Goal: Information Seeking & Learning: Learn about a topic

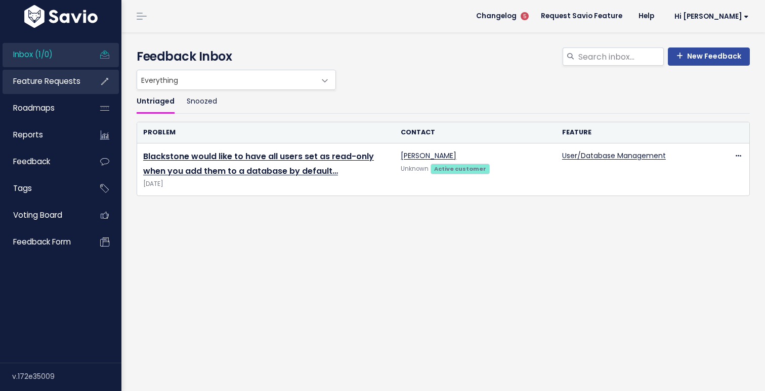
click at [62, 85] on span "Feature Requests" at bounding box center [46, 81] width 67 height 11
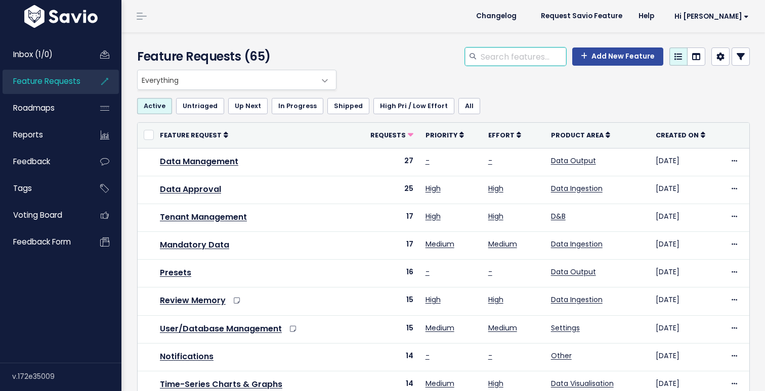
click at [531, 51] on input "search" at bounding box center [522, 57] width 86 height 18
type input "permissions"
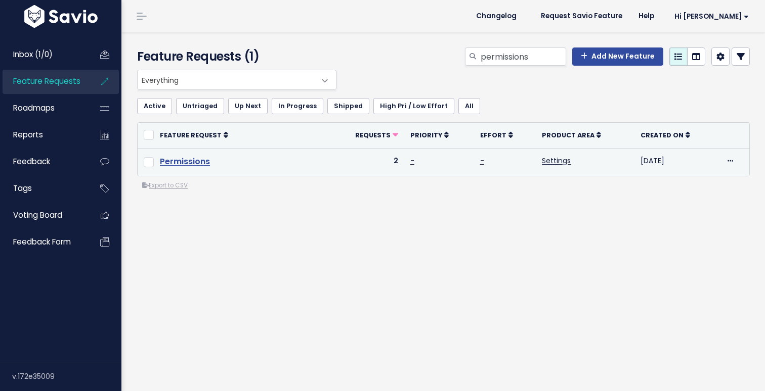
click at [182, 164] on link "Permissions" at bounding box center [185, 162] width 50 height 12
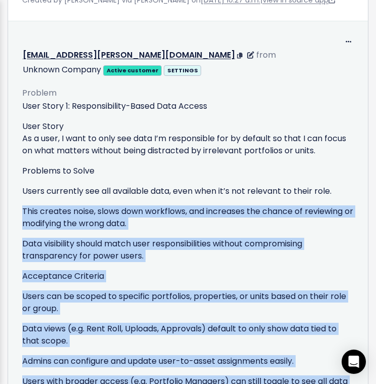
scroll to position [1216, 0]
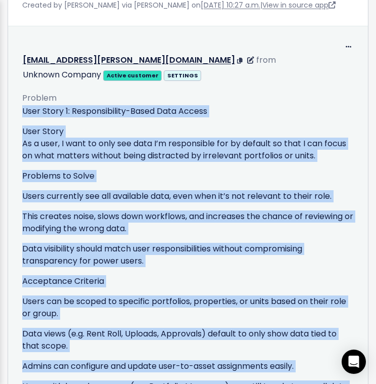
drag, startPoint x: 70, startPoint y: 300, endPoint x: 24, endPoint y: 109, distance: 197.2
click at [24, 109] on div "User Story 1: Responsibility-Based Data Access User Story As a user, I want to …" at bounding box center [188, 254] width 332 height 299
copy div "User Story 1: Responsibility-Based Data Access User Story As a user, I want to …"
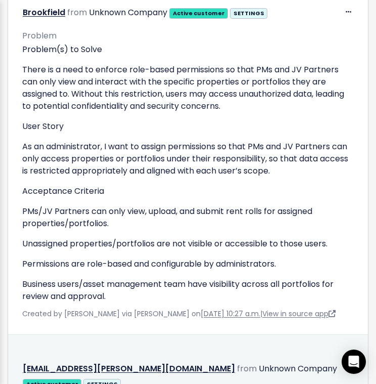
scroll to position [913, 0]
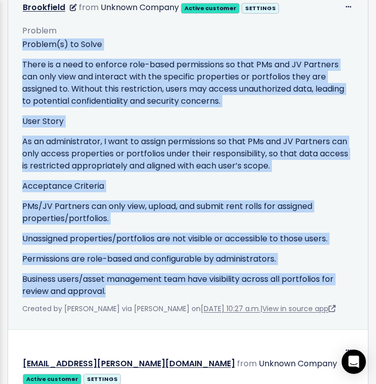
drag, startPoint x: 114, startPoint y: 288, endPoint x: 15, endPoint y: 45, distance: 262.2
click at [15, 45] on div "Problem Problem(s) to Solve There is a need to enforce role-based permissions s…" at bounding box center [188, 165] width 347 height 299
copy div "Problem(s) to Solve There is a need to enforce role-based permissions so that P…"
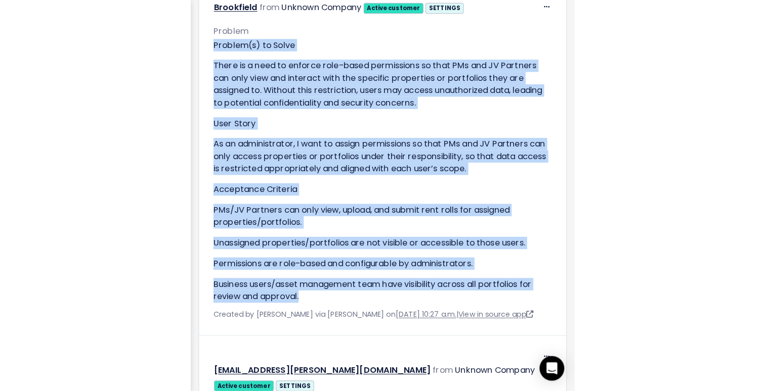
scroll to position [858, 0]
